Goal: Information Seeking & Learning: Learn about a topic

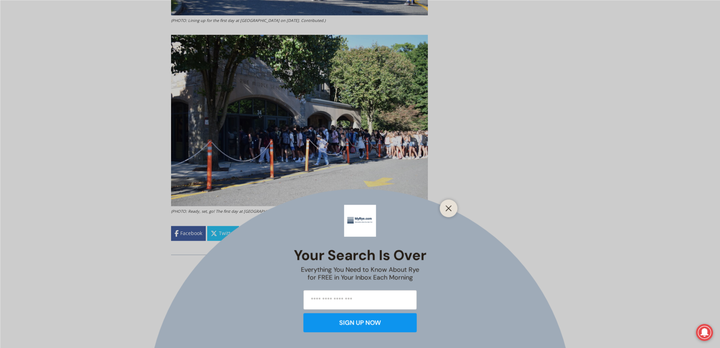
scroll to position [1382, 0]
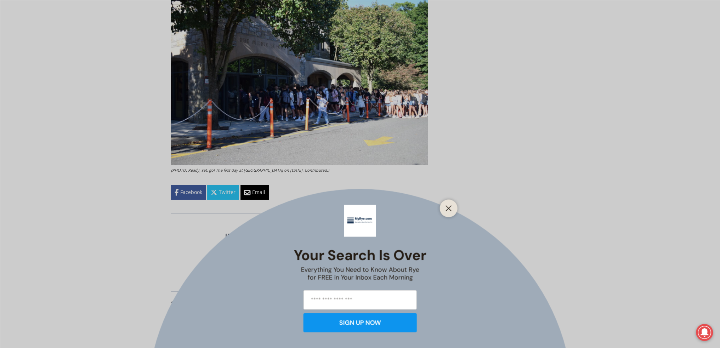
click at [442, 208] on div at bounding box center [449, 208] width 18 height 18
click at [448, 214] on div at bounding box center [449, 208] width 18 height 18
click at [451, 209] on icon "Close" at bounding box center [449, 208] width 6 height 6
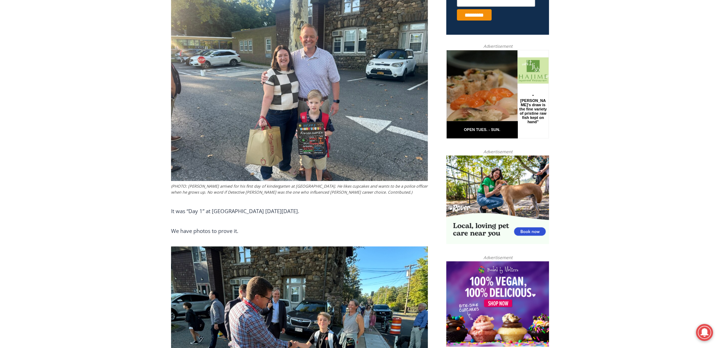
scroll to position [248, 0]
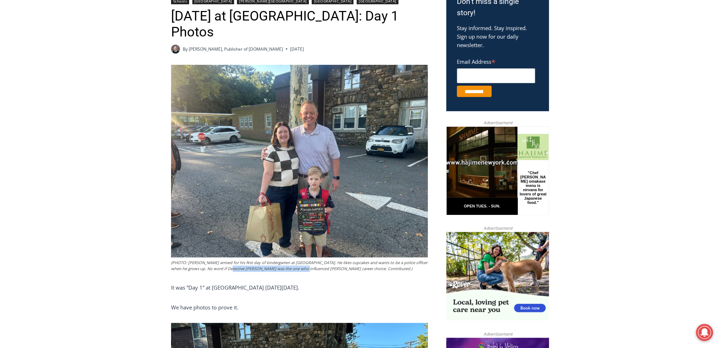
drag, startPoint x: 219, startPoint y: 271, endPoint x: 301, endPoint y: 273, distance: 81.9
click at [294, 272] on figcaption "(PHOTO: [PERSON_NAME] arrived for his first day of kindergarten at [GEOGRAPHIC_…" at bounding box center [299, 266] width 257 height 12
click at [303, 272] on figcaption "(PHOTO: [PERSON_NAME] arrived for his first day of kindergarten at [GEOGRAPHIC_…" at bounding box center [299, 266] width 257 height 12
drag, startPoint x: 306, startPoint y: 273, endPoint x: 359, endPoint y: 272, distance: 52.5
click at [359, 272] on figcaption "(PHOTO: [PERSON_NAME] arrived for his first day of kindergarten at [GEOGRAPHIC_…" at bounding box center [299, 266] width 257 height 12
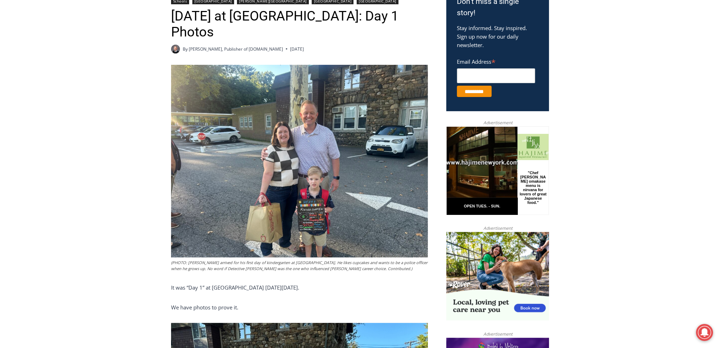
click at [364, 271] on figcaption "(PHOTO: [PERSON_NAME] arrived for his first day of kindergarten at [GEOGRAPHIC_…" at bounding box center [299, 266] width 257 height 12
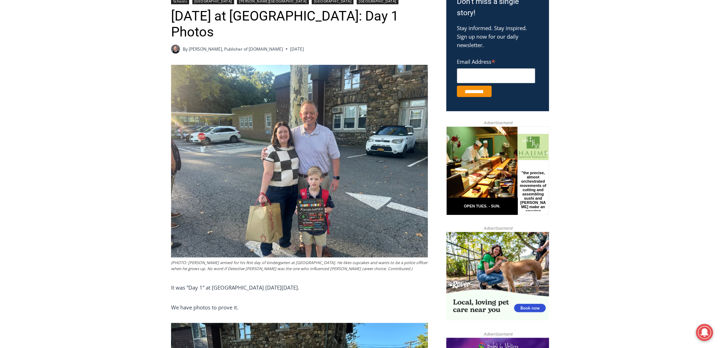
click at [386, 270] on figcaption "(PHOTO: [PERSON_NAME] arrived for his first day of kindergarten at [GEOGRAPHIC_…" at bounding box center [299, 266] width 257 height 12
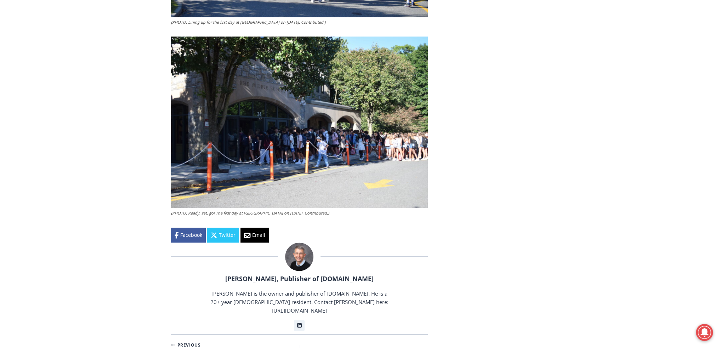
scroll to position [1382, 0]
